Goal: Information Seeking & Learning: Check status

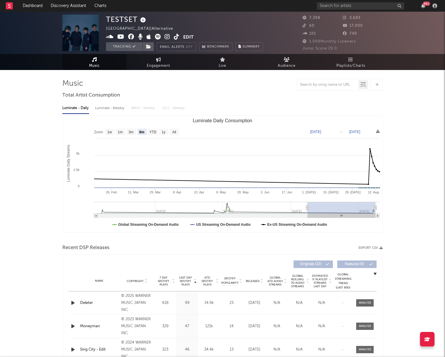
select select "6m"
click at [348, 65] on span "Playlists/Charts" at bounding box center [351, 65] width 29 height 7
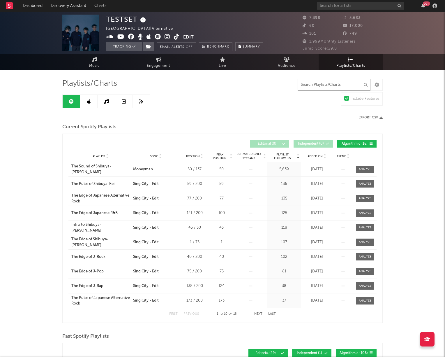
click at [323, 83] on input "text" at bounding box center [334, 85] width 73 height 12
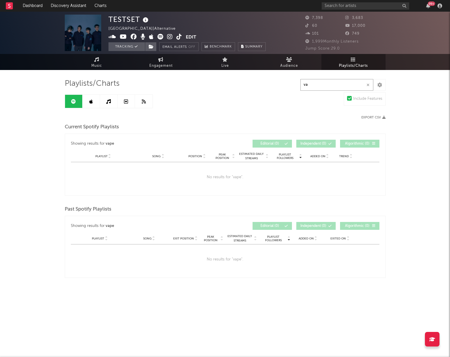
type input "v"
type input "vapour"
